Goal: Information Seeking & Learning: Understand process/instructions

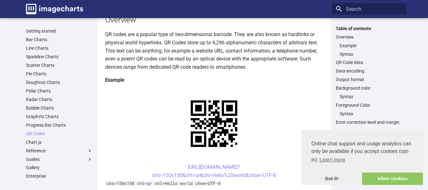
scroll to position [76, 0]
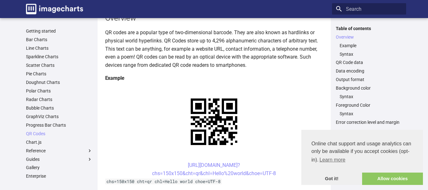
drag, startPoint x: 175, startPoint y: 104, endPoint x: 277, endPoint y: 115, distance: 102.4
click at [277, 161] on center "https://image-charts.com/chart? chs=150x150&cht=qr&chl=Hello%20world&choe=UTF-8" at bounding box center [214, 169] width 218 height 16
copy link "https://image-charts.com/chart? chs=150x150&cht=qr&chl=Hello%20world&choe=UTF-8"
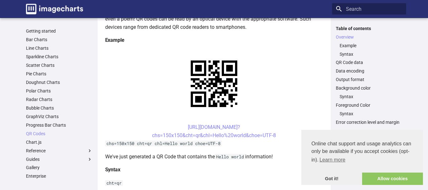
scroll to position [97, 0]
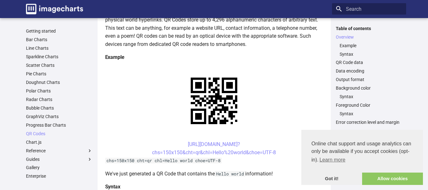
click at [282, 183] on h4 "Syntax" at bounding box center [214, 187] width 218 height 8
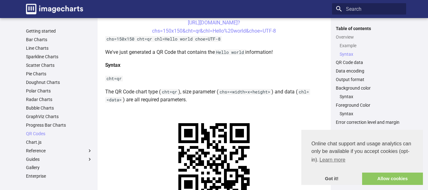
scroll to position [211, 0]
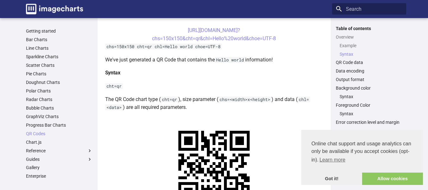
drag, startPoint x: 176, startPoint y: 73, endPoint x: 144, endPoint y: 83, distance: 33.4
copy link "https://image-charts.com/chart? chs="
drag, startPoint x: 176, startPoint y: 72, endPoint x: 194, endPoint y: 84, distance: 22.1
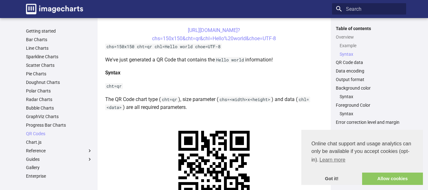
copy link "https://image-charts.com/chart? chs=200x200&cht=qr&chl="
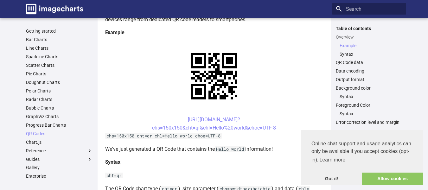
scroll to position [135, 0]
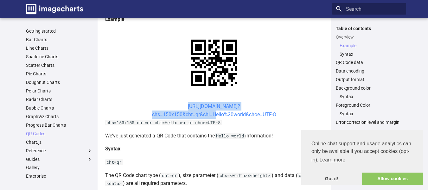
drag, startPoint x: 175, startPoint y: 46, endPoint x: 212, endPoint y: 56, distance: 38.3
click at [212, 102] on center "https://image-charts.com/chart? chs=150x150&cht=qr&chl=Hello%20world&choe=UTF-8" at bounding box center [214, 110] width 218 height 16
copy link "https://image-charts.com/chart? chs=150x150&cht=qr&chl="
